Goal: Task Accomplishment & Management: Manage account settings

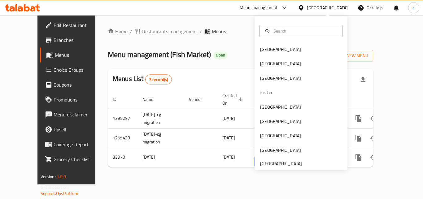
click at [228, 43] on div "Home / Restaurants management / Menus Menu management ( Fish Market ) Open Add …" at bounding box center [241, 100] width 266 height 144
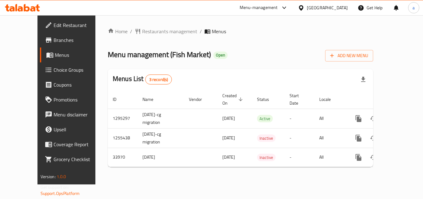
click at [286, 8] on icon at bounding box center [284, 7] width 7 height 7
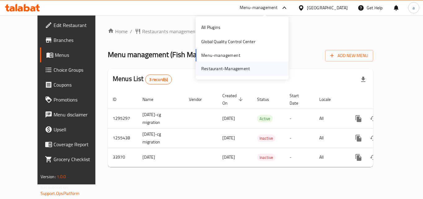
click at [233, 68] on div "Restaurant-Management" at bounding box center [225, 68] width 49 height 7
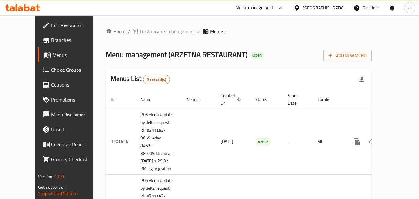
click at [276, 5] on div at bounding box center [278, 7] width 10 height 7
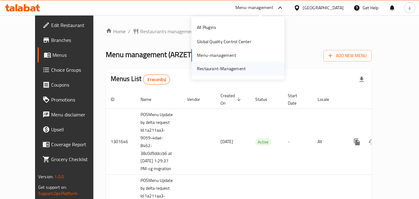
click at [224, 71] on div "Restaurant-Management" at bounding box center [221, 68] width 49 height 7
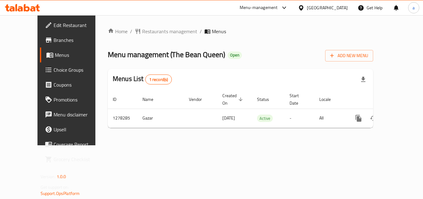
click at [319, 8] on div "[GEOGRAPHIC_DATA]" at bounding box center [327, 7] width 41 height 7
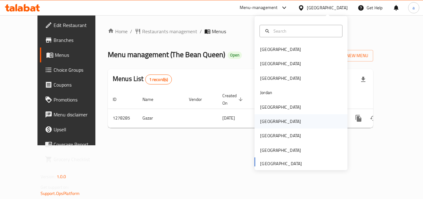
click at [271, 127] on div "Oman" at bounding box center [280, 121] width 51 height 14
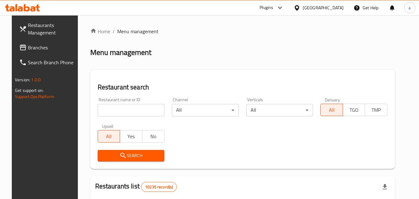
click at [38, 46] on span "Branches" at bounding box center [52, 47] width 49 height 7
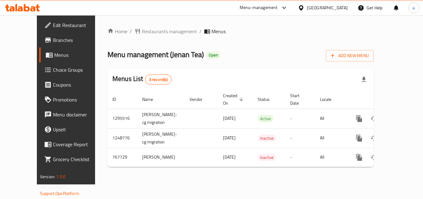
click at [305, 7] on icon at bounding box center [301, 8] width 7 height 7
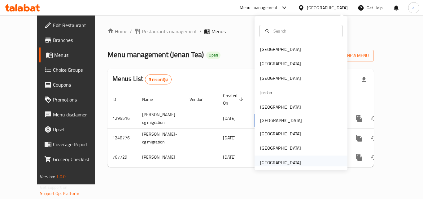
click at [275, 163] on div "[GEOGRAPHIC_DATA]" at bounding box center [280, 162] width 41 height 7
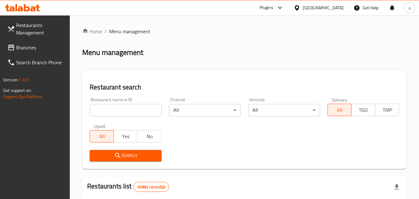
click at [24, 49] on div at bounding box center [209, 99] width 419 height 199
click at [24, 49] on span "Branches" at bounding box center [40, 47] width 49 height 7
